Goal: Entertainment & Leisure: Consume media (video, audio)

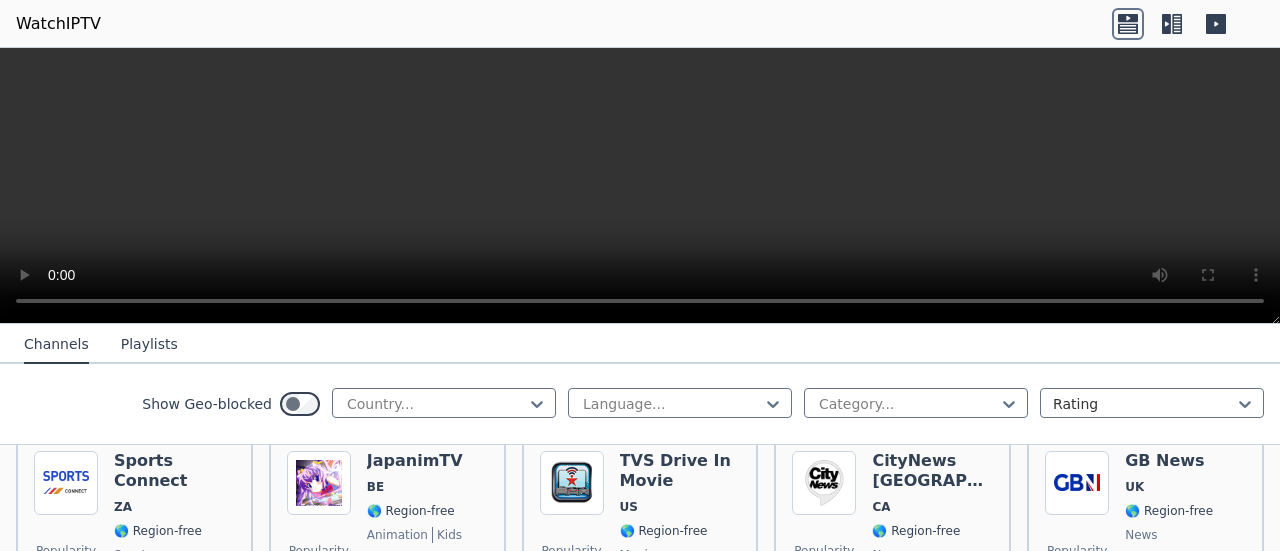
scroll to position [1036, 0]
click at [362, 401] on div at bounding box center [436, 404] width 182 height 20
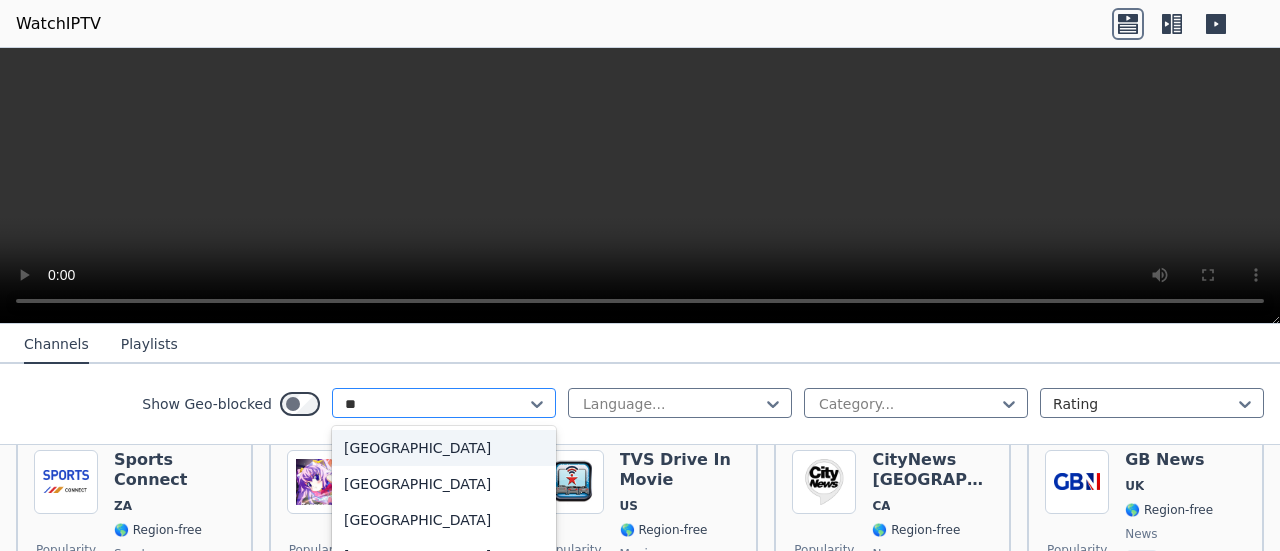
type input "*"
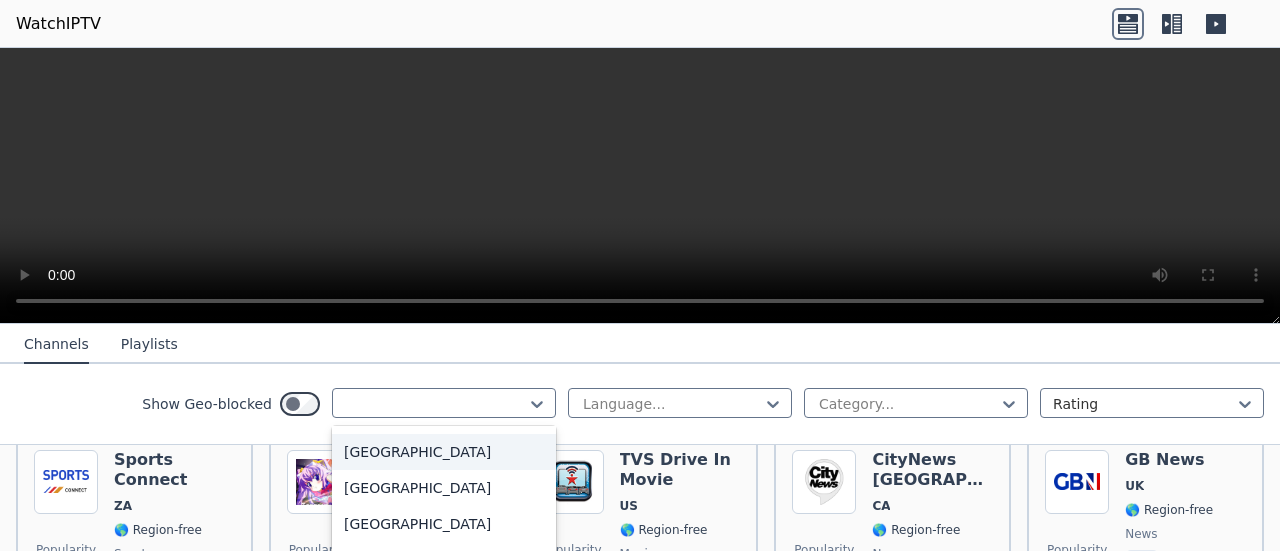
scroll to position [2155, 0]
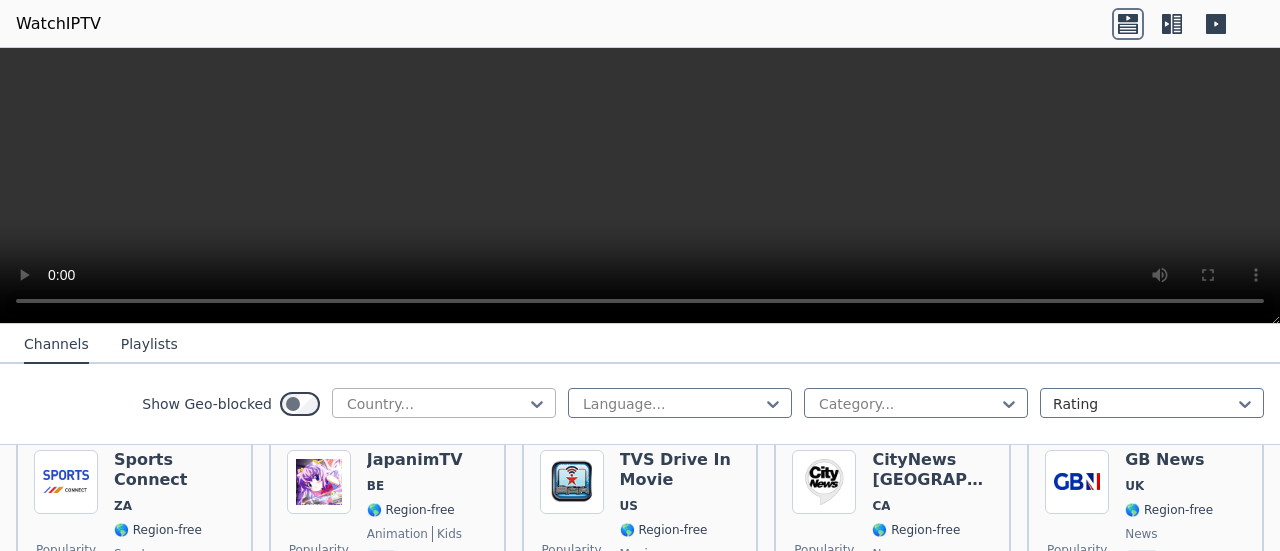
click at [359, 403] on div at bounding box center [436, 404] width 182 height 20
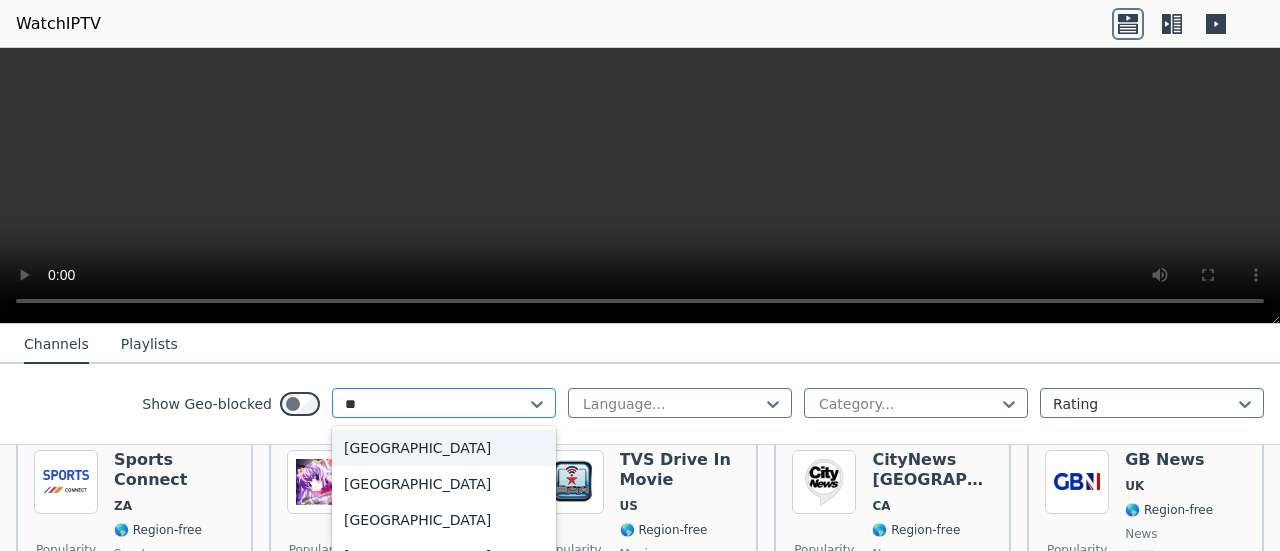
type input "*"
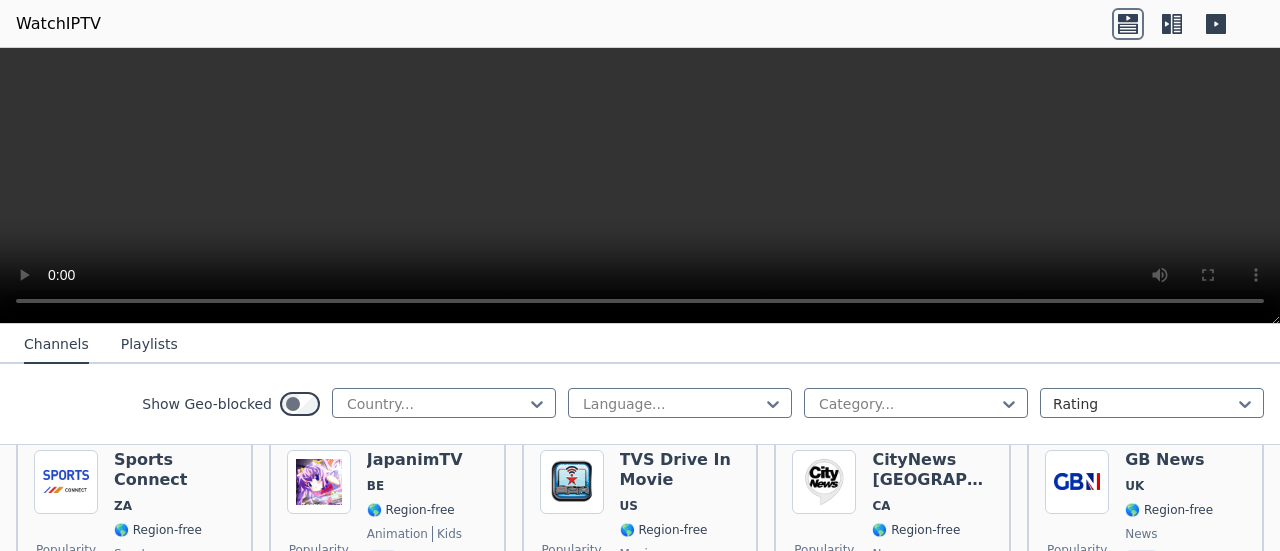
click at [374, 419] on div "Show Geo-blocked Country..." at bounding box center [349, 404] width 414 height 32
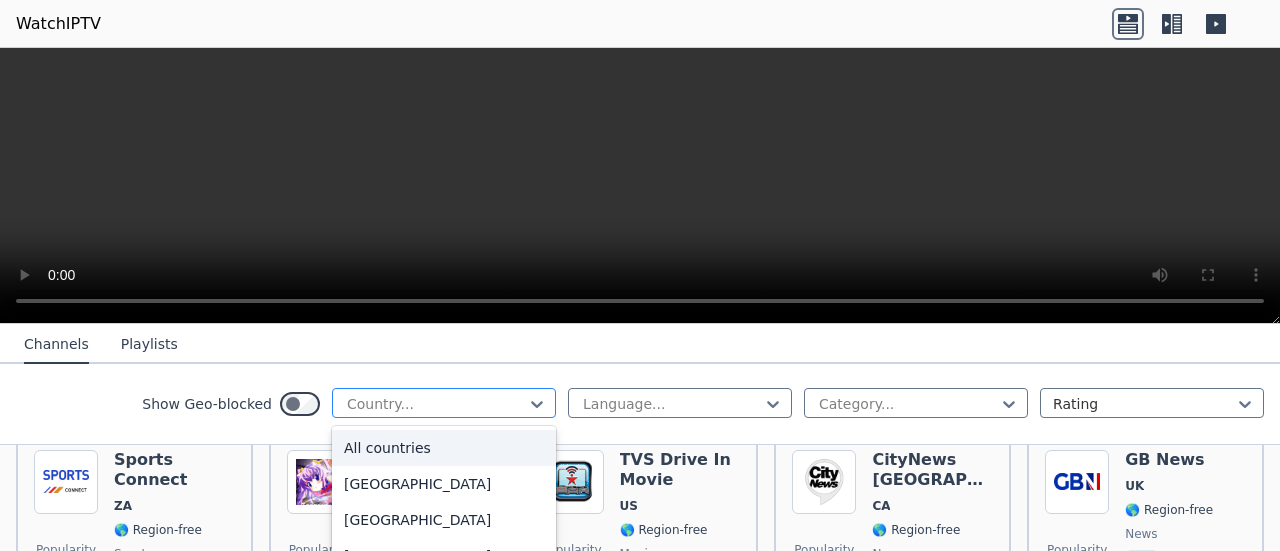
click at [355, 411] on div at bounding box center [436, 404] width 182 height 20
type input "******"
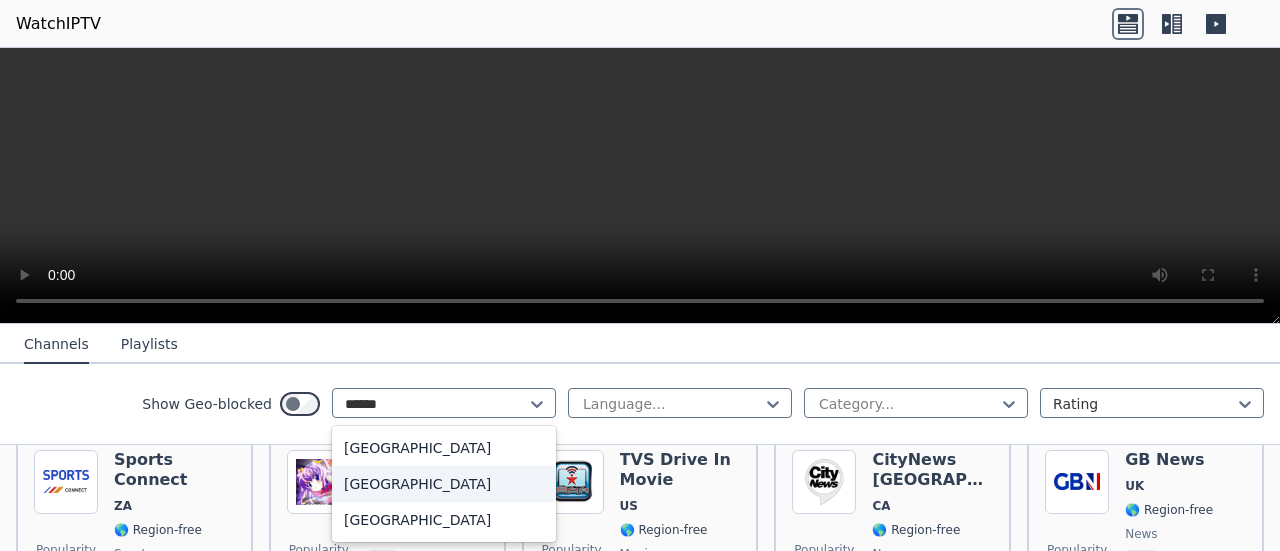
click at [366, 481] on div "[GEOGRAPHIC_DATA]" at bounding box center [444, 484] width 224 height 36
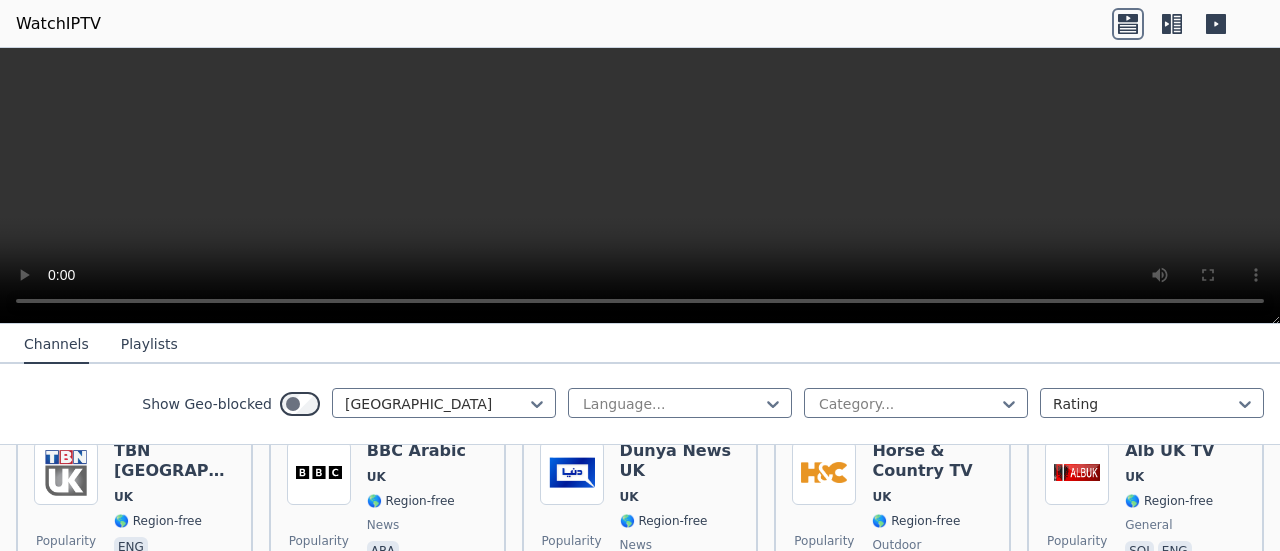
scroll to position [1262, 0]
click at [924, 409] on div at bounding box center [908, 404] width 182 height 20
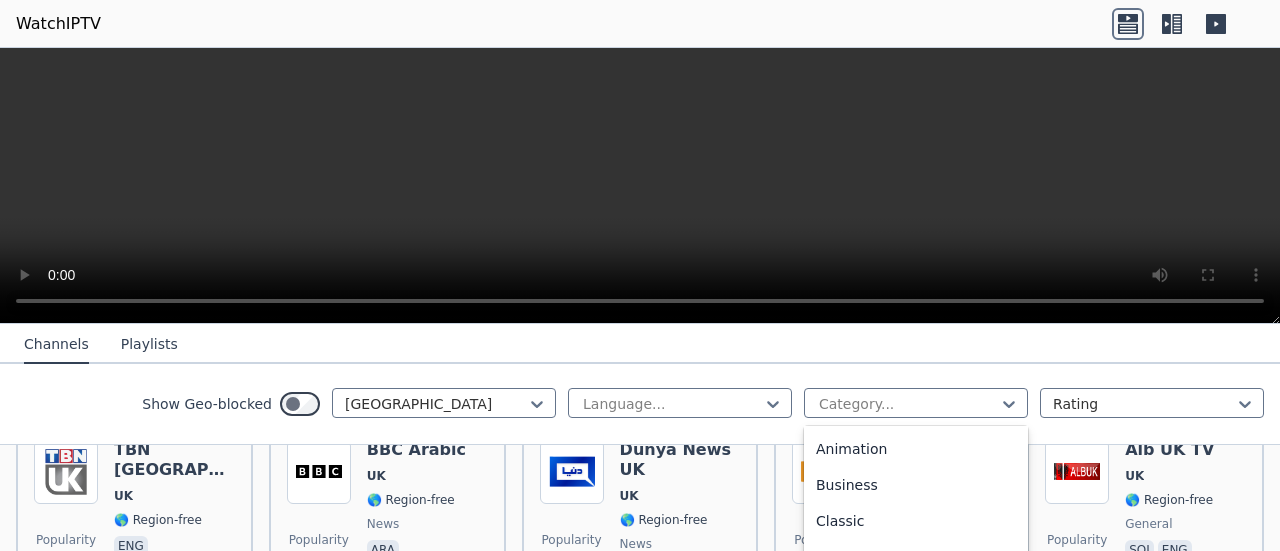
scroll to position [0, 0]
click at [26, 388] on div "Show Geo-blocked [GEOGRAPHIC_DATA] Language... 27 results available. Use Up and…" at bounding box center [640, 404] width 1280 height 81
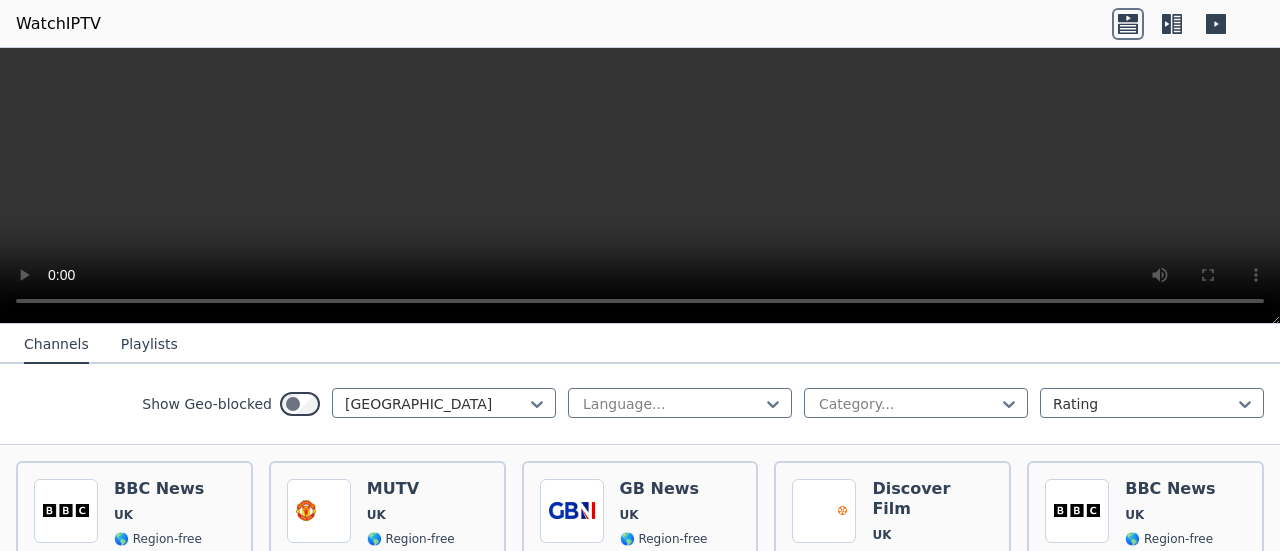
scroll to position [217, 0]
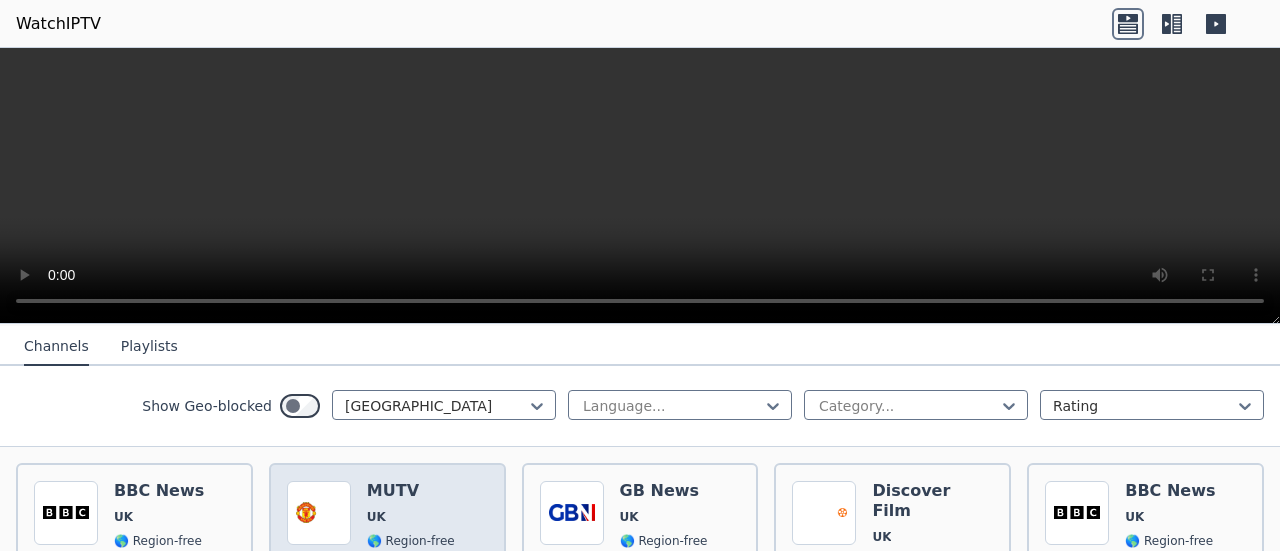
click at [324, 481] on img at bounding box center [319, 513] width 64 height 64
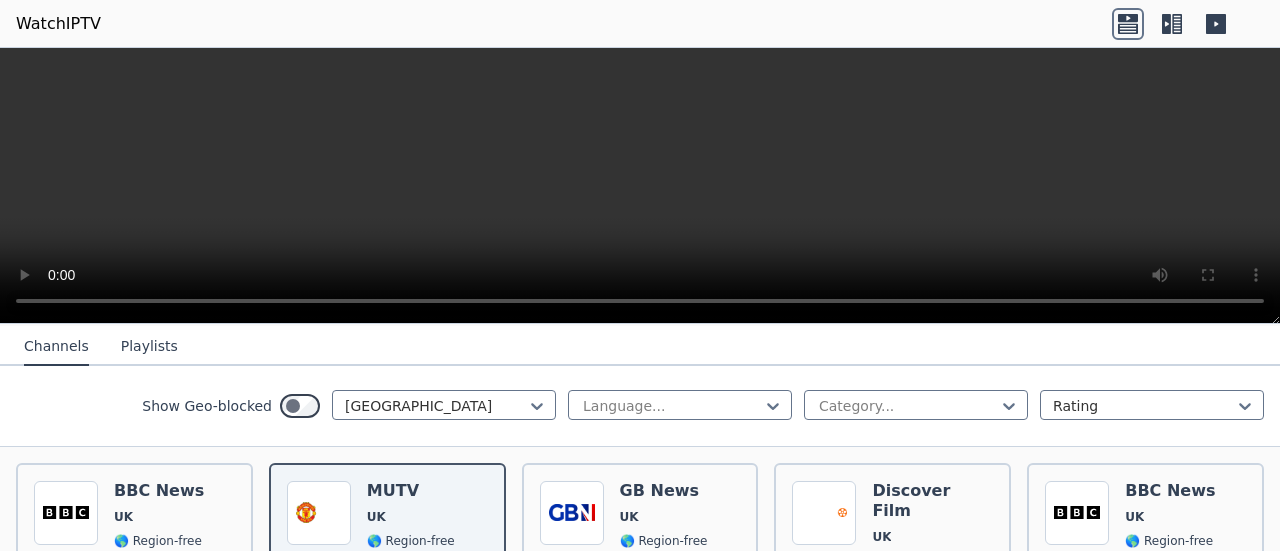
click at [130, 335] on button "Playlists" at bounding box center [149, 347] width 57 height 38
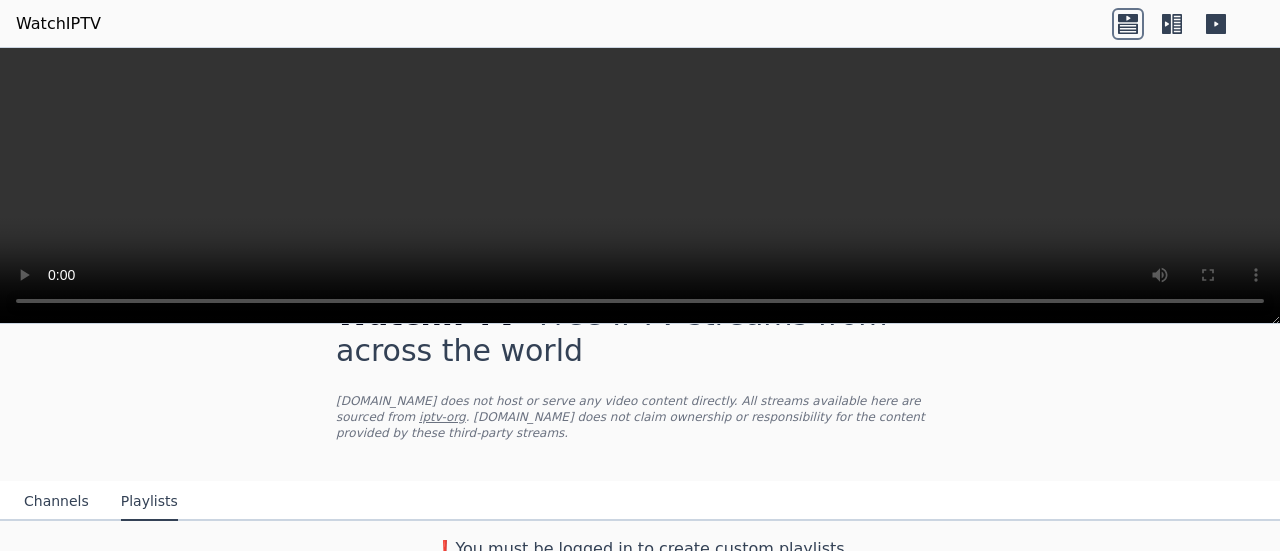
scroll to position [62, 0]
click at [69, 486] on button "Channels" at bounding box center [56, 502] width 65 height 38
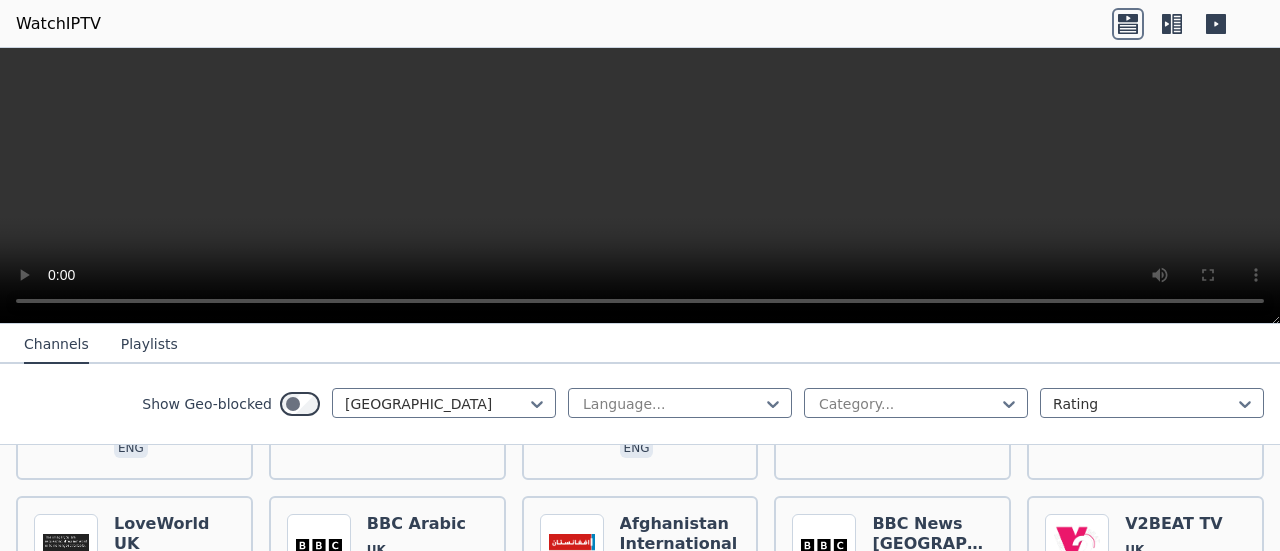
scroll to position [982, 0]
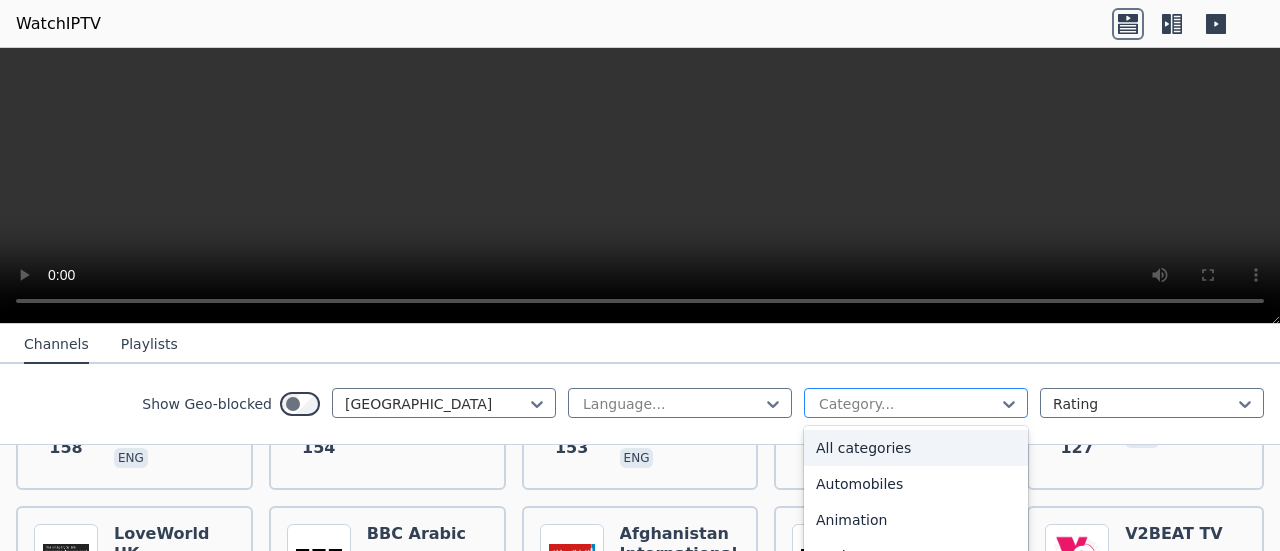
click at [817, 409] on div at bounding box center [908, 404] width 182 height 20
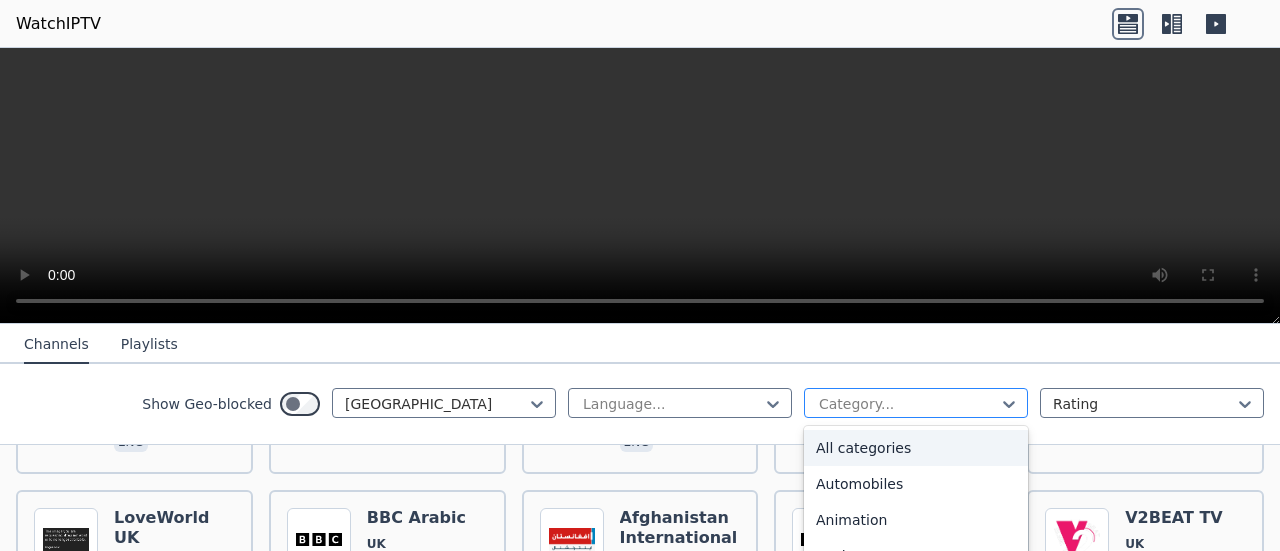
scroll to position [998, 0]
click at [696, 397] on div at bounding box center [672, 404] width 182 height 20
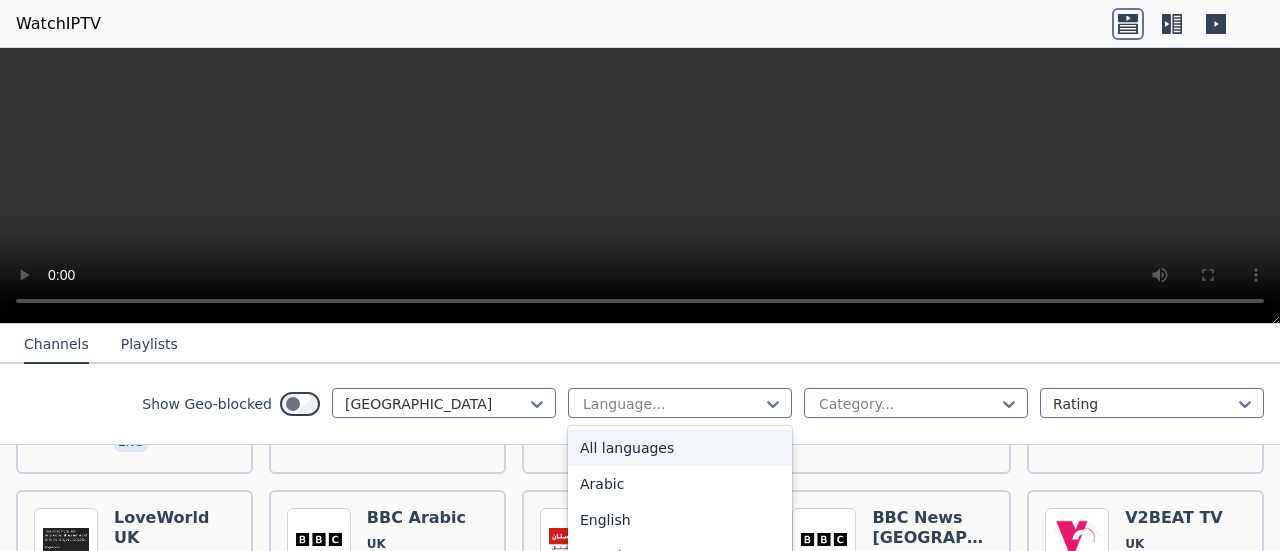
click at [687, 373] on div "Show Geo-blocked [GEOGRAPHIC_DATA] 22 results available. Use Up and Down to cho…" at bounding box center [640, 404] width 1280 height 81
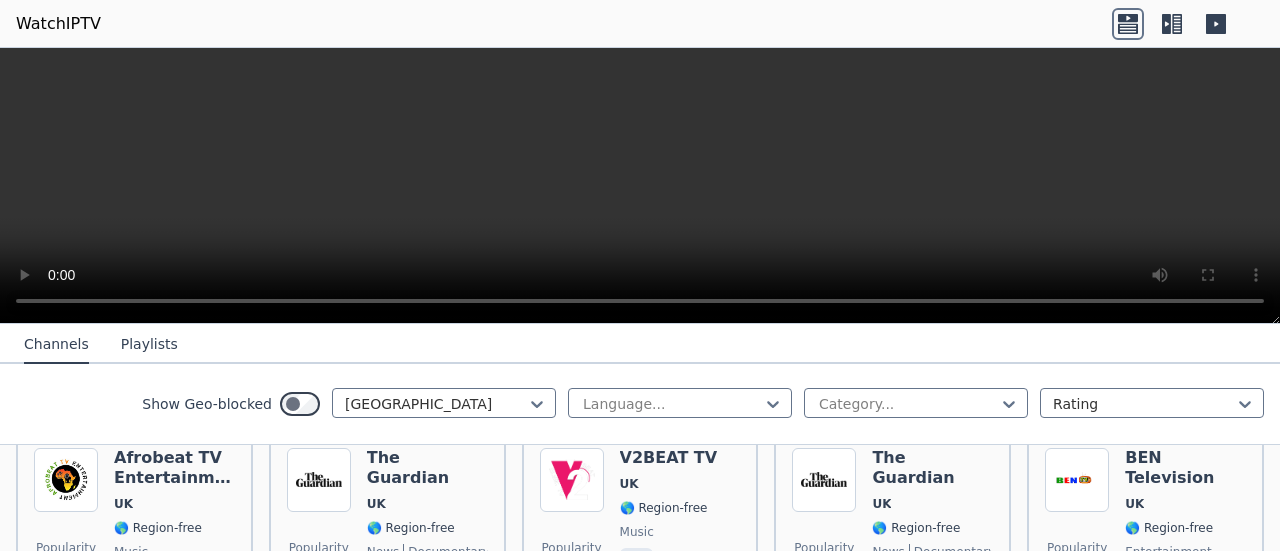
scroll to position [0, 0]
